Goal: Find specific page/section: Find specific page/section

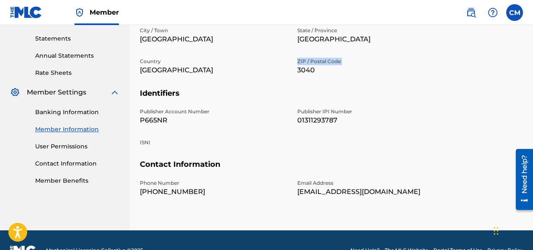
scroll to position [283, 0]
click at [66, 36] on link "Statements" at bounding box center [77, 38] width 84 height 9
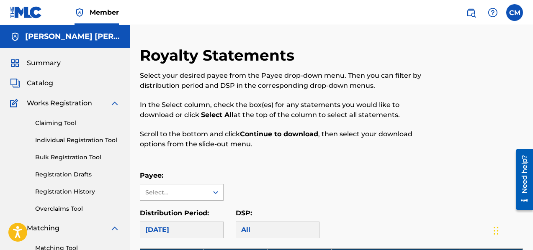
click at [199, 194] on div "Select..." at bounding box center [173, 192] width 57 height 9
click at [251, 179] on div "Payee: Use Up and Down to choose options, press Enter to select the currently f…" at bounding box center [331, 186] width 383 height 30
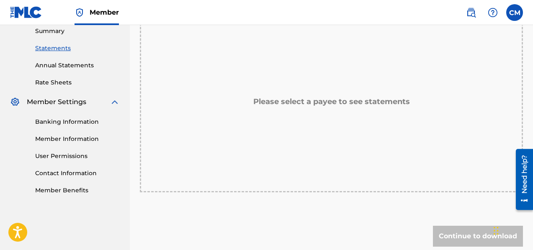
scroll to position [120, 0]
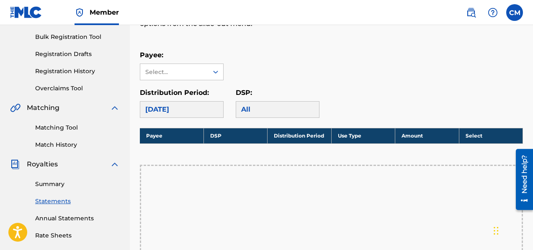
click at [200, 58] on p "Payee:" at bounding box center [182, 55] width 84 height 10
click at [199, 70] on div "Select..." at bounding box center [173, 72] width 57 height 9
click at [193, 92] on div "No options" at bounding box center [181, 88] width 83 height 17
click at [196, 109] on div "[DATE]" at bounding box center [182, 109] width 84 height 17
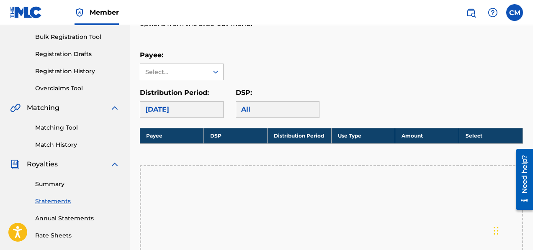
click at [196, 109] on div "[DATE]" at bounding box center [182, 109] width 84 height 17
drag, startPoint x: 250, startPoint y: 115, endPoint x: 254, endPoint y: 109, distance: 6.9
click at [254, 109] on div "All" at bounding box center [278, 109] width 84 height 17
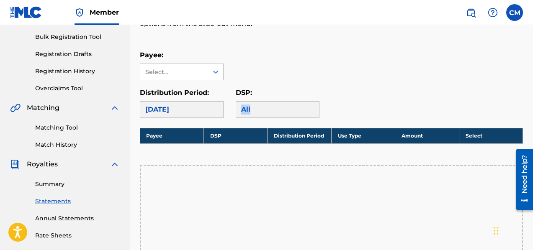
click at [254, 109] on div "All" at bounding box center [278, 109] width 84 height 17
click at [67, 184] on link "Summary" at bounding box center [77, 184] width 84 height 9
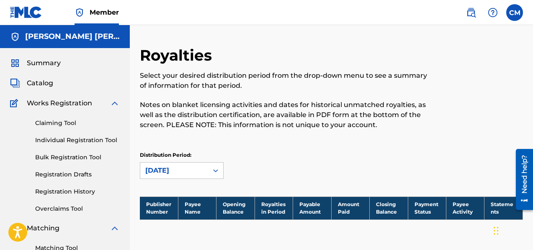
click at [42, 86] on span "Catalog" at bounding box center [40, 83] width 26 height 10
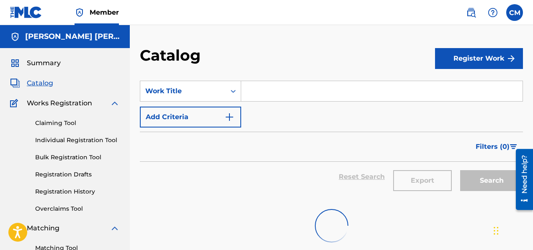
click at [42, 86] on span "Catalog" at bounding box center [40, 83] width 26 height 10
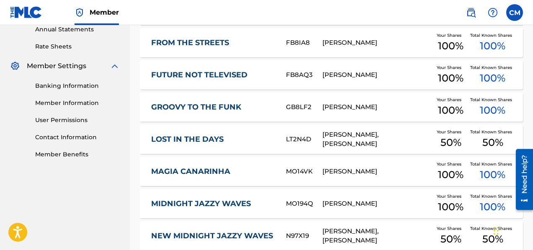
scroll to position [393, 0]
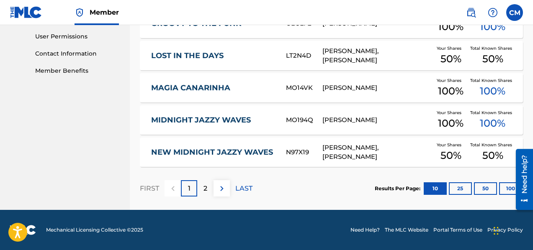
click at [464, 192] on button "25" at bounding box center [459, 188] width 23 height 13
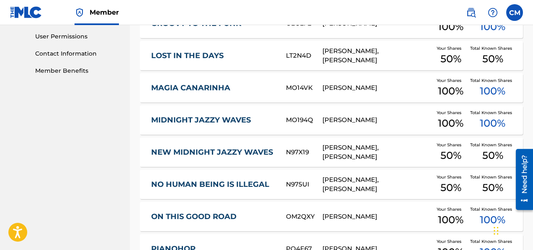
click at [63, 72] on link "Member Benefits" at bounding box center [77, 71] width 84 height 9
